Goal: Find specific page/section: Find specific page/section

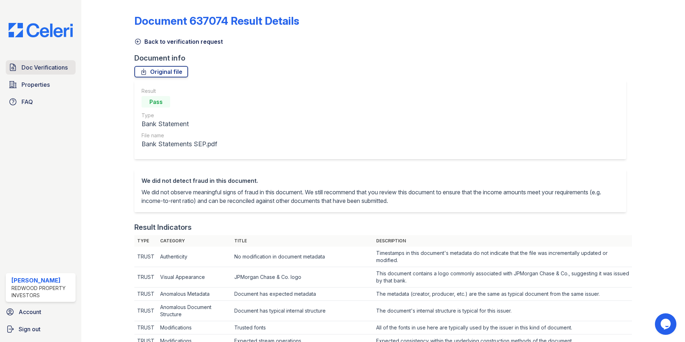
scroll to position [405, 0]
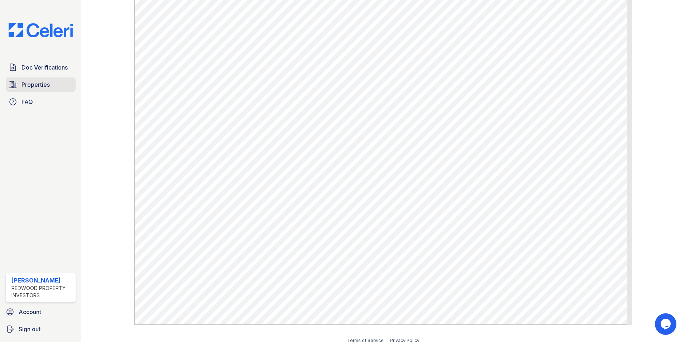
click at [35, 83] on span "Properties" at bounding box center [35, 84] width 28 height 9
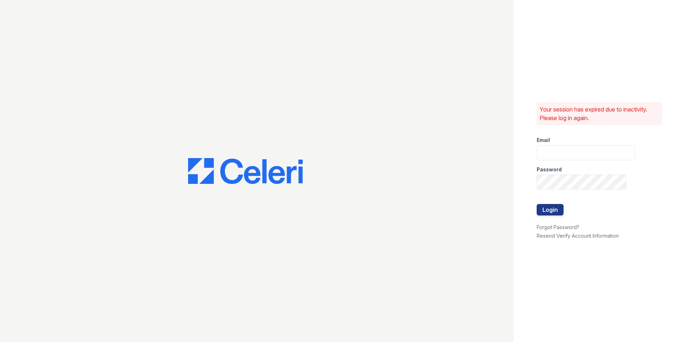
type input "paula@redwood-property.com"
click at [551, 205] on button "Login" at bounding box center [550, 209] width 27 height 11
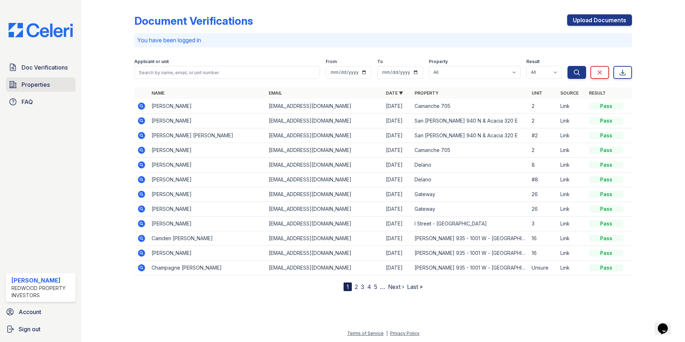
click at [38, 85] on span "Properties" at bounding box center [35, 84] width 28 height 9
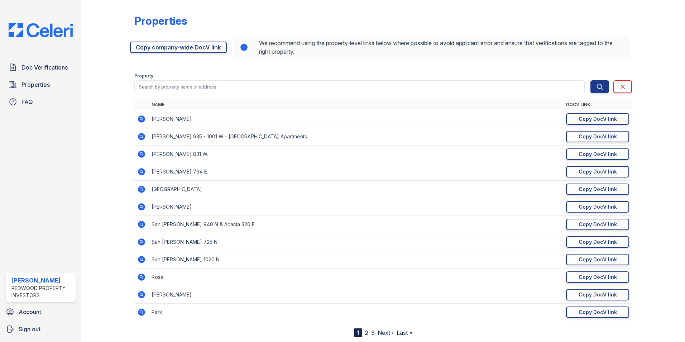
scroll to position [19, 0]
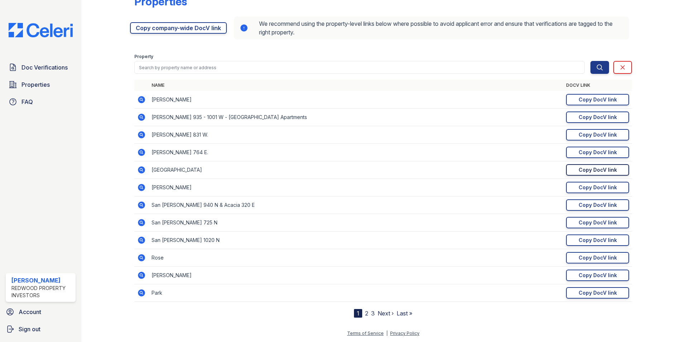
click at [579, 168] on div "Copy DocV link" at bounding box center [597, 169] width 38 height 7
click at [48, 66] on span "Doc Verifications" at bounding box center [44, 67] width 46 height 9
